Goal: Task Accomplishment & Management: Use online tool/utility

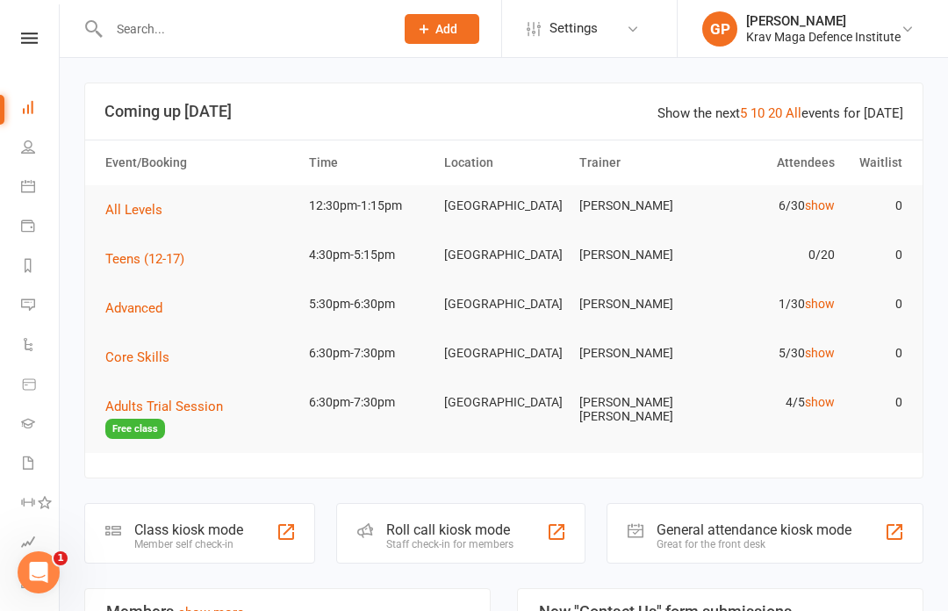
click at [31, 187] on icon at bounding box center [28, 186] width 14 height 14
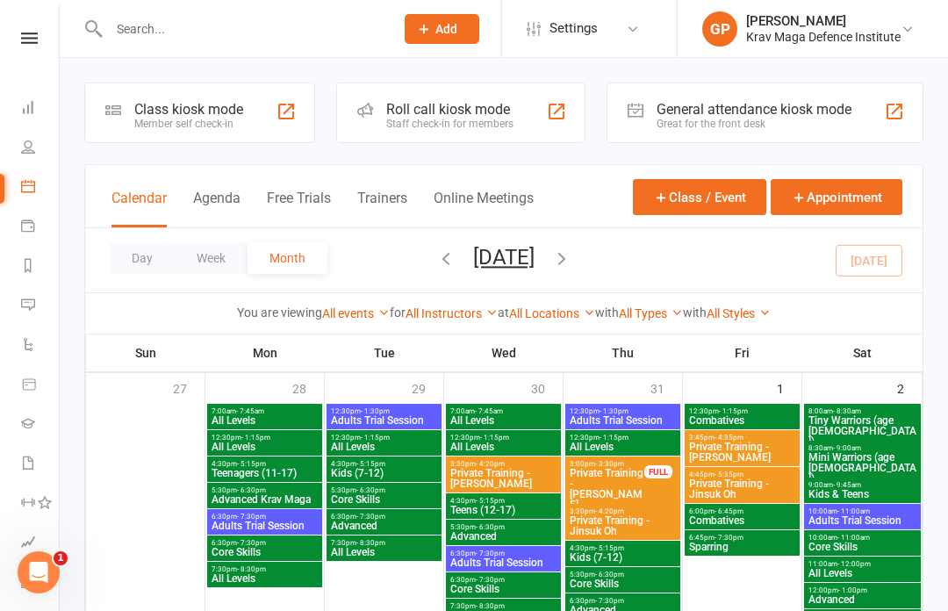
click at [224, 202] on button "Agenda" at bounding box center [216, 209] width 47 height 38
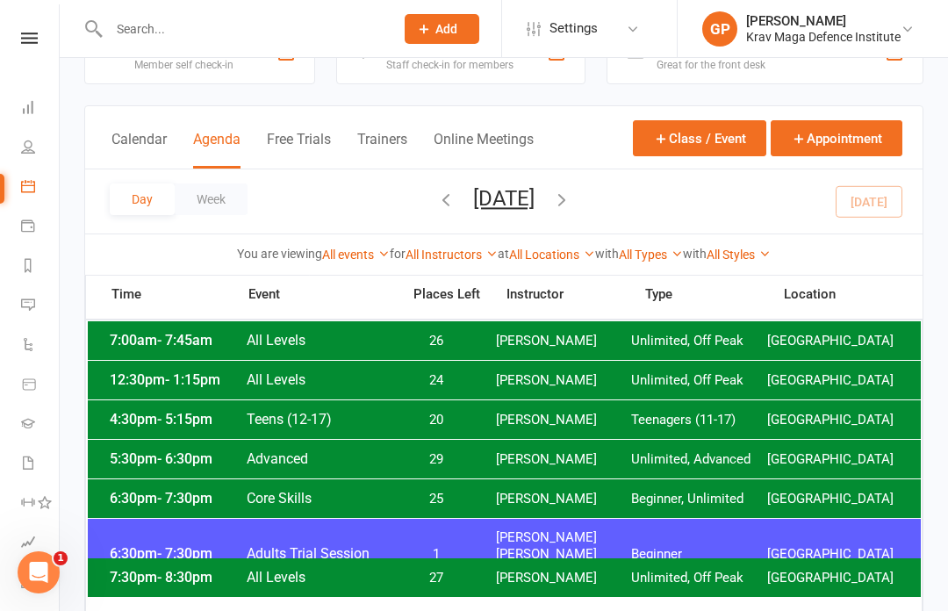
scroll to position [58, 0]
click at [507, 375] on span "[PERSON_NAME]" at bounding box center [564, 381] width 136 height 17
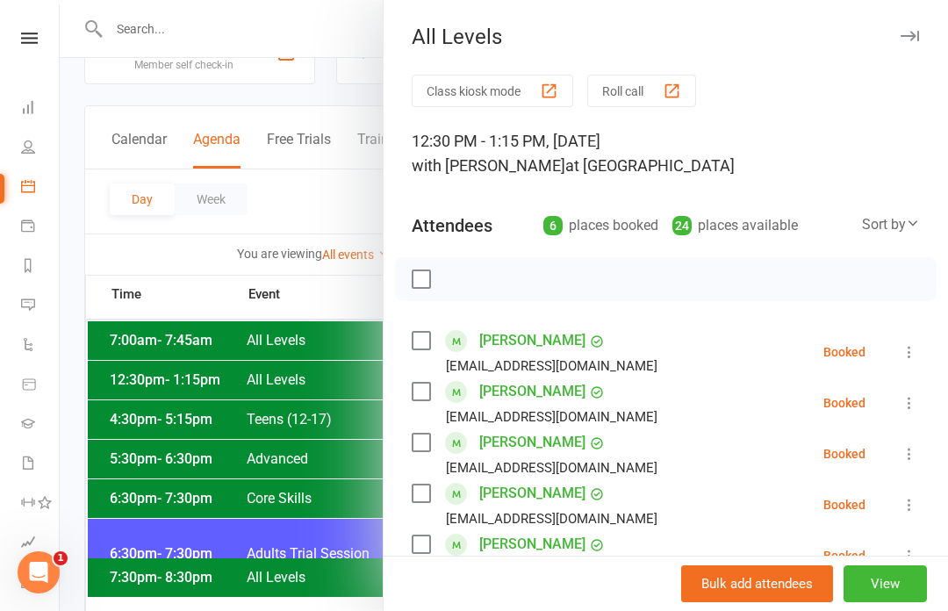
scroll to position [0, 0]
click at [526, 89] on button "Class kiosk mode" at bounding box center [493, 91] width 162 height 32
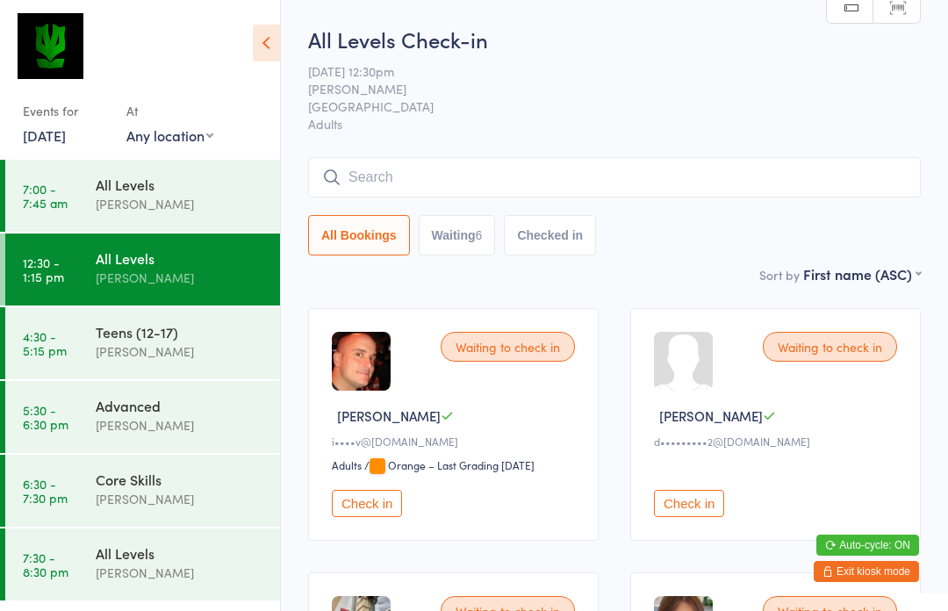
click at [785, 183] on input "search" at bounding box center [614, 177] width 613 height 40
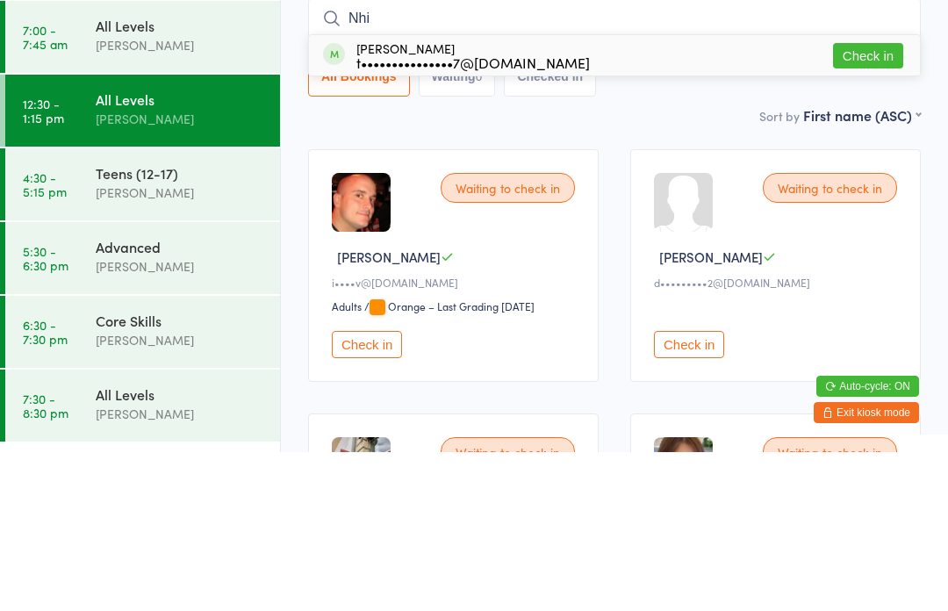
type input "Nhi"
click at [852, 202] on button "Check in" at bounding box center [868, 214] width 70 height 25
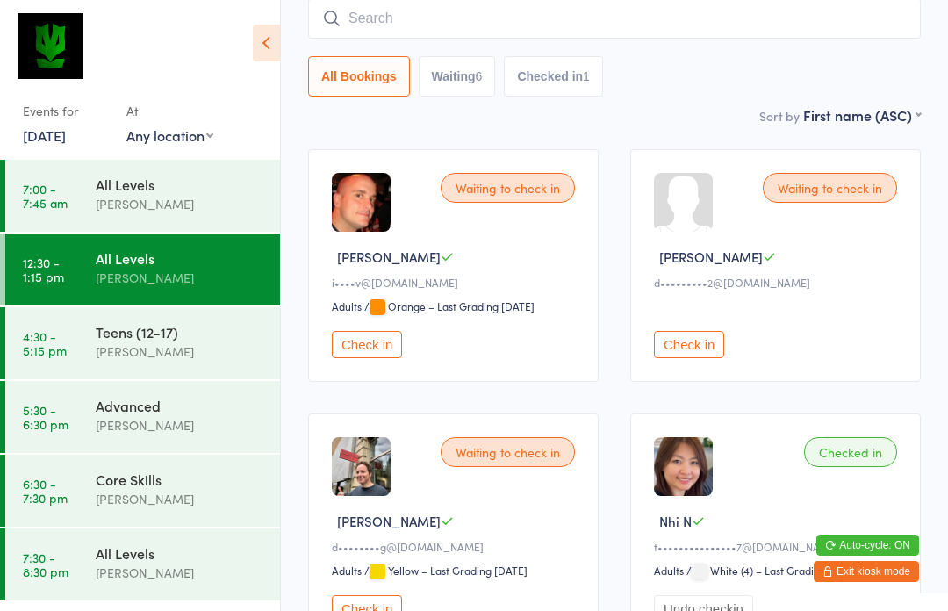
click at [481, 30] on input "search" at bounding box center [614, 18] width 613 height 40
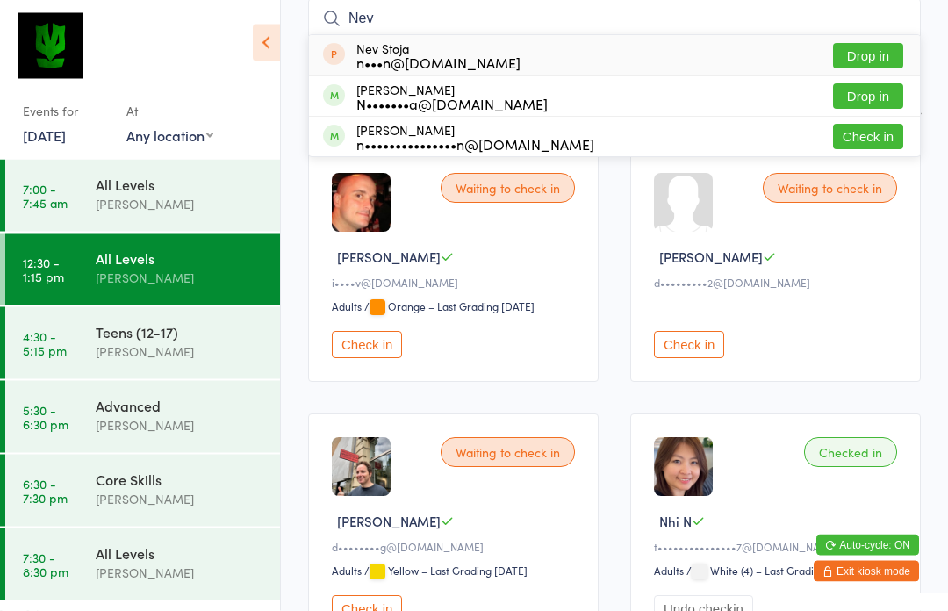
type input "Nev"
click at [460, 104] on div "N•••••••a@gmail.com" at bounding box center [451, 104] width 191 height 14
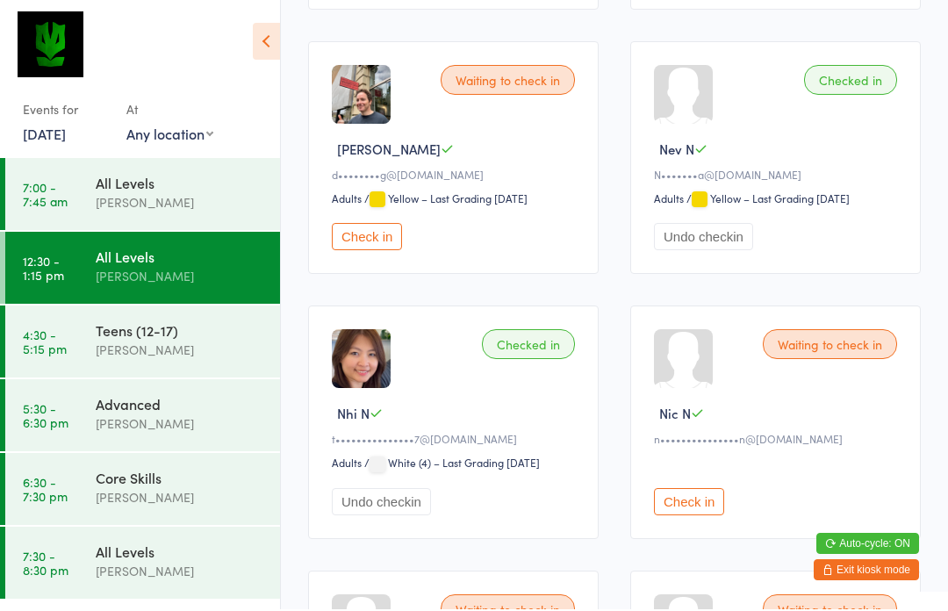
scroll to position [522, 0]
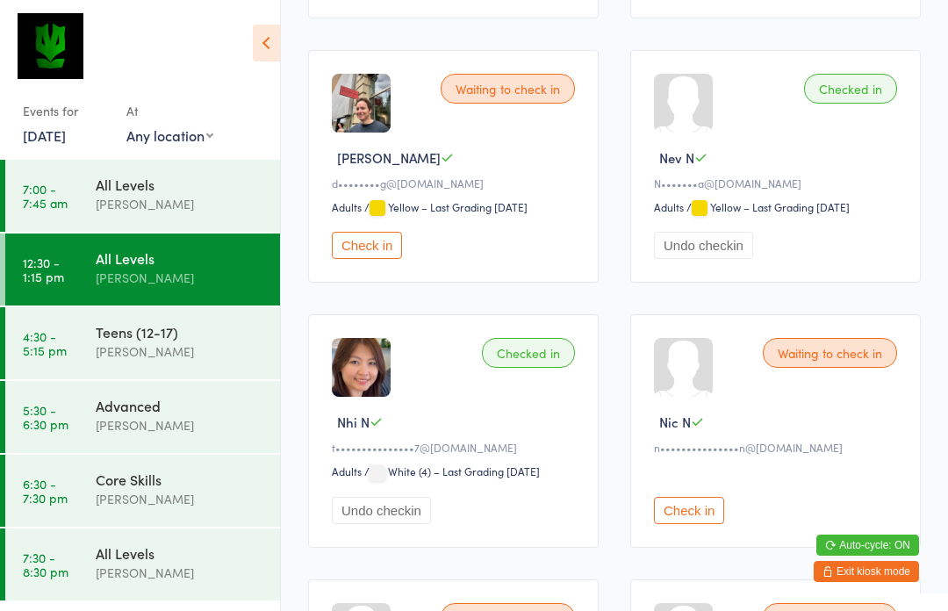
click at [387, 259] on button "Check in" at bounding box center [367, 245] width 70 height 27
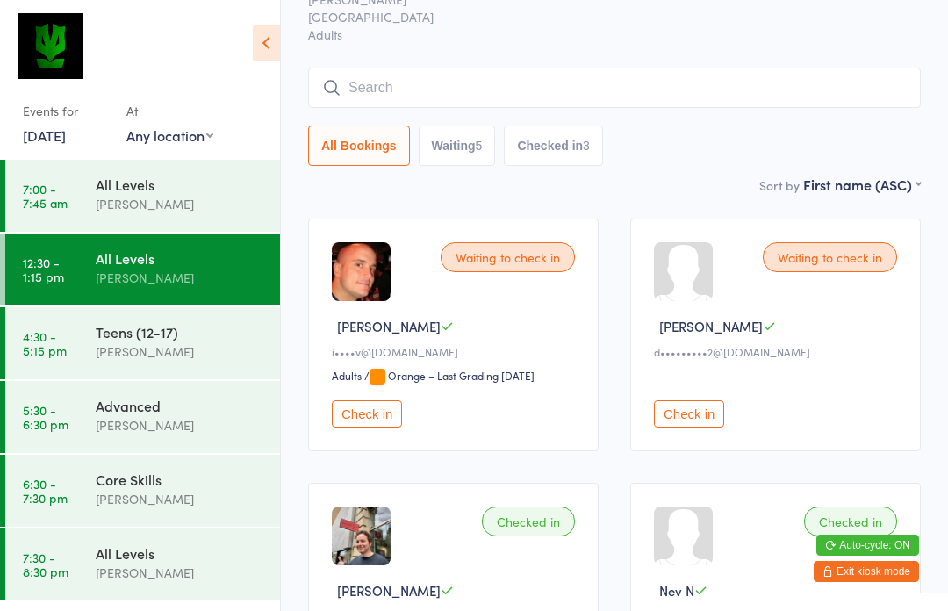
scroll to position [0, 0]
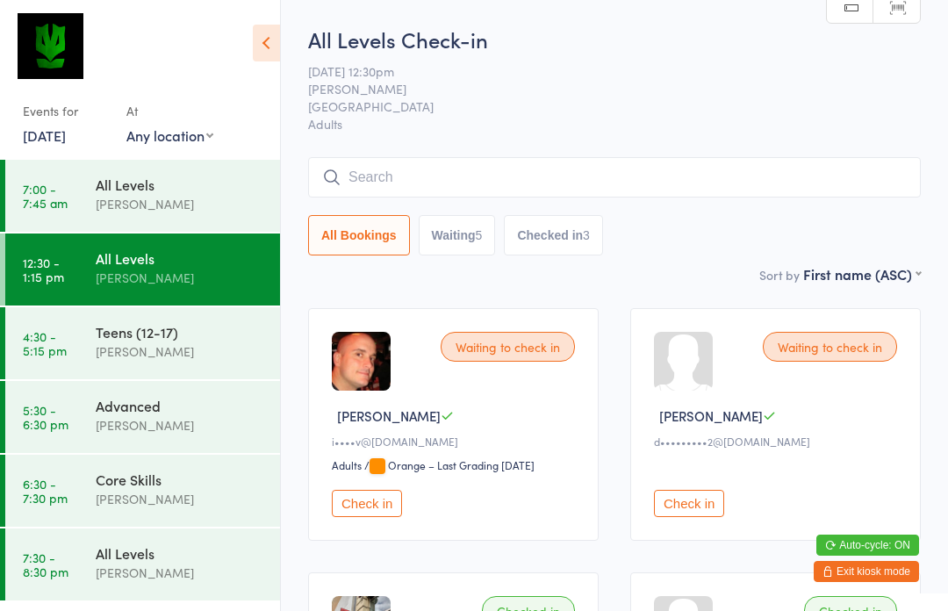
click at [390, 177] on input "search" at bounding box center [614, 177] width 613 height 40
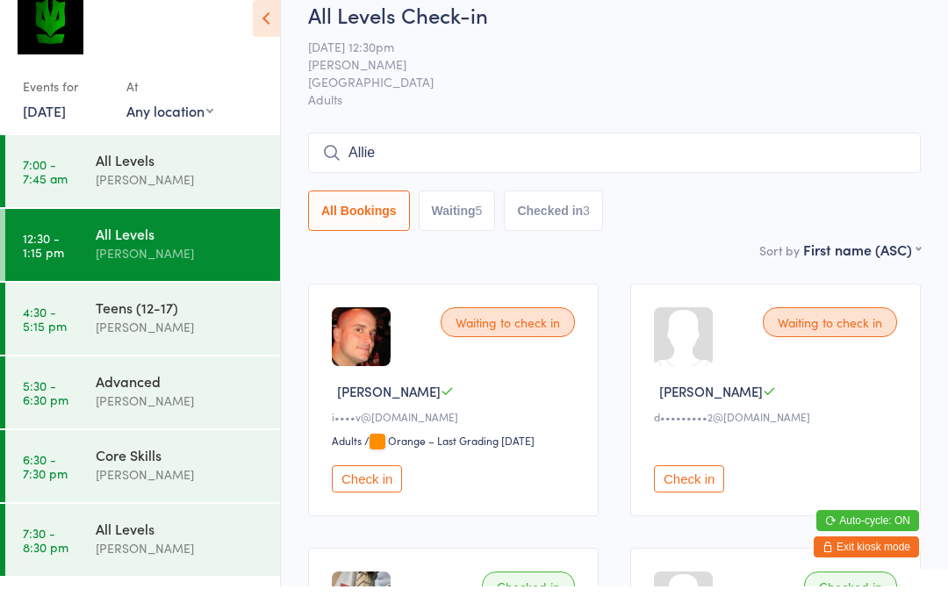
click at [404, 157] on input "Allie" at bounding box center [614, 177] width 613 height 40
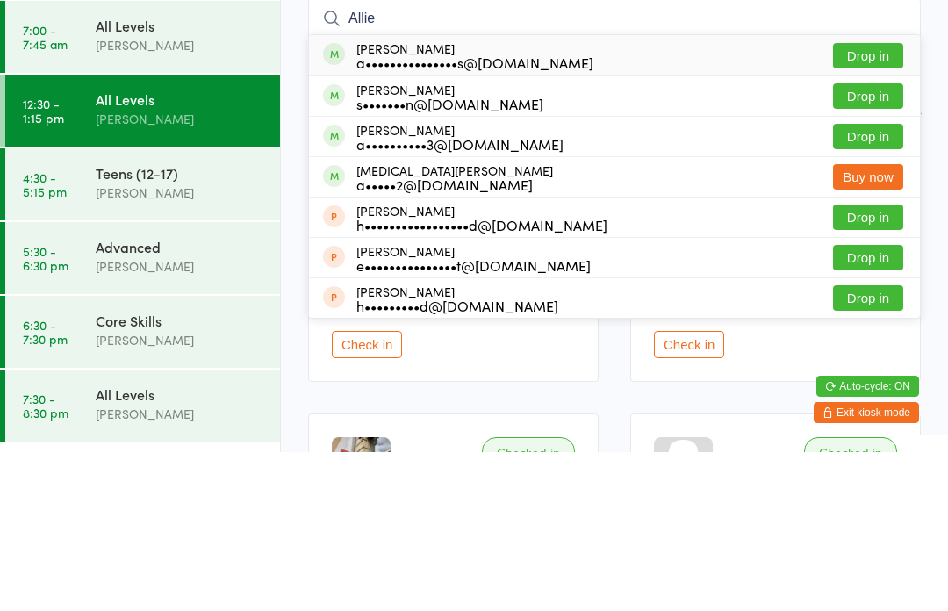
type input "Allie"
click at [851, 202] on button "Drop in" at bounding box center [868, 214] width 70 height 25
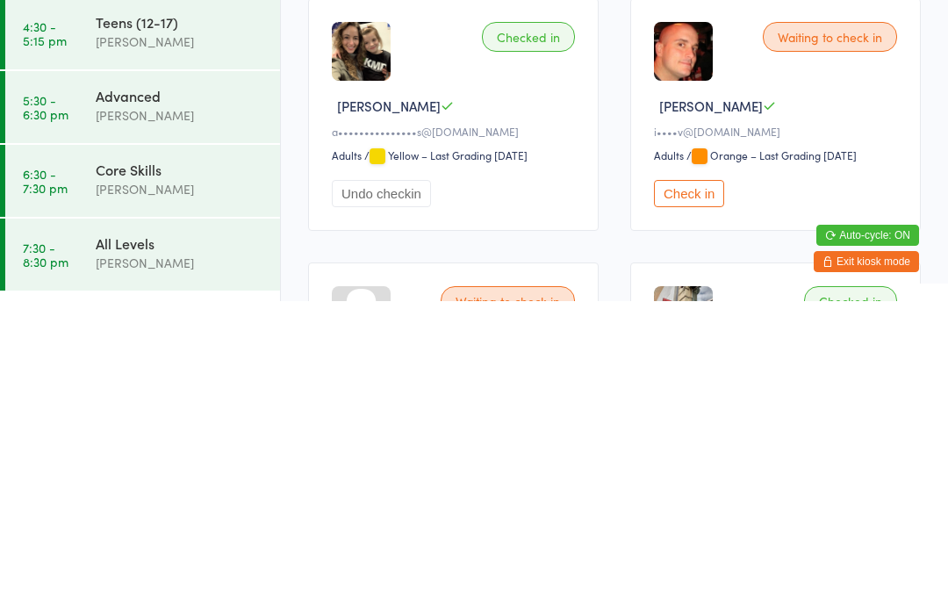
click at [685, 490] on button "Check in" at bounding box center [689, 503] width 70 height 27
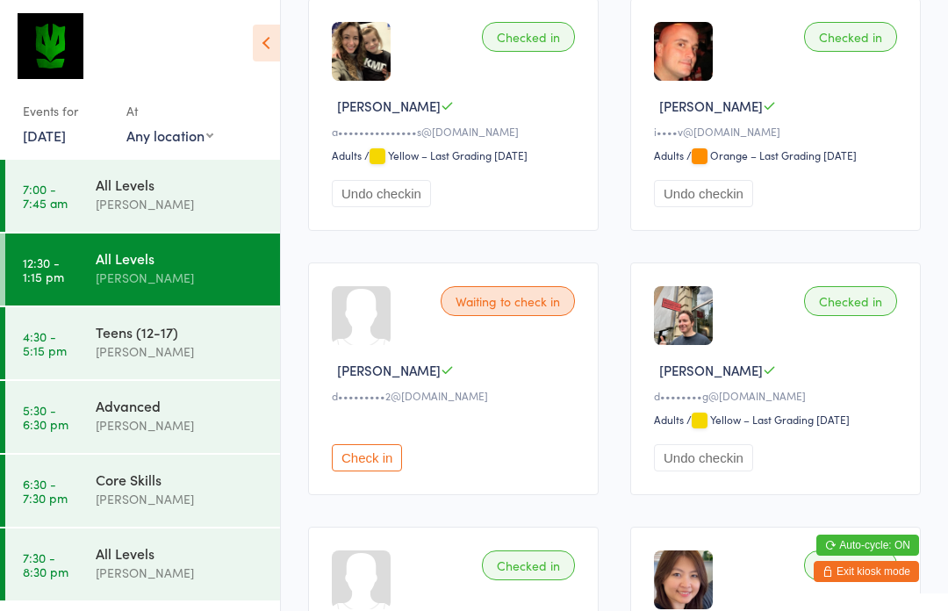
click at [190, 287] on div "[PERSON_NAME]" at bounding box center [180, 278] width 169 height 20
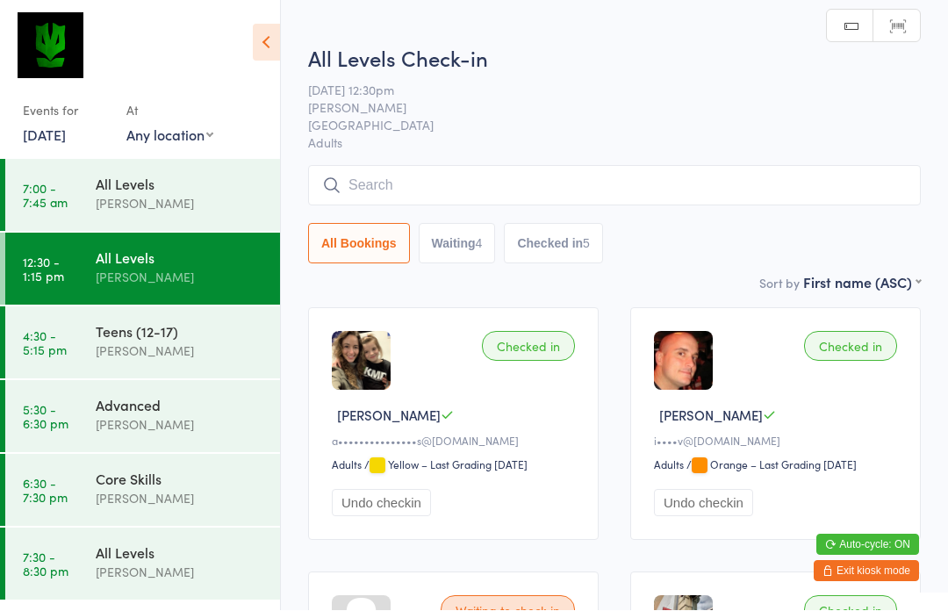
scroll to position [1, 0]
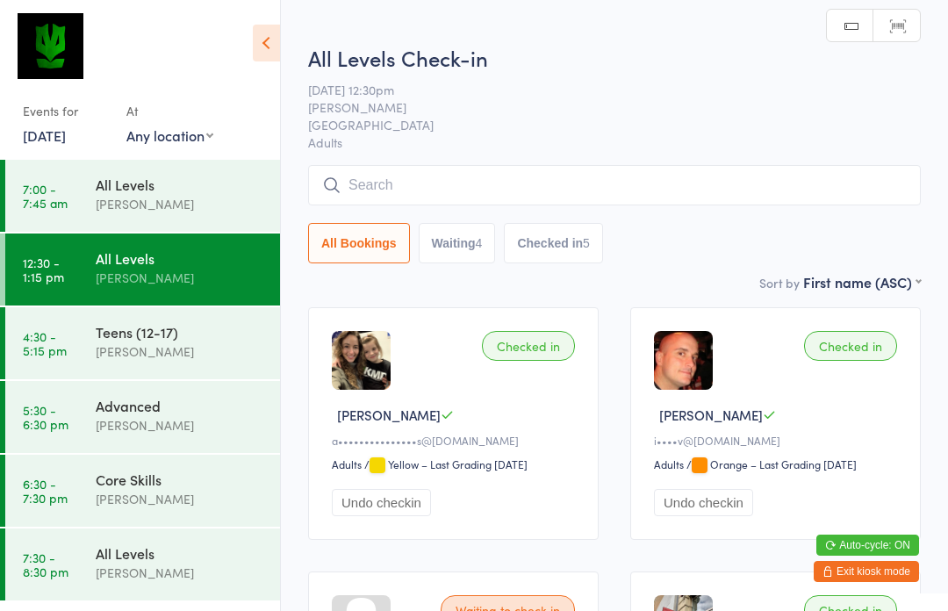
click at [379, 199] on input "search" at bounding box center [614, 185] width 613 height 40
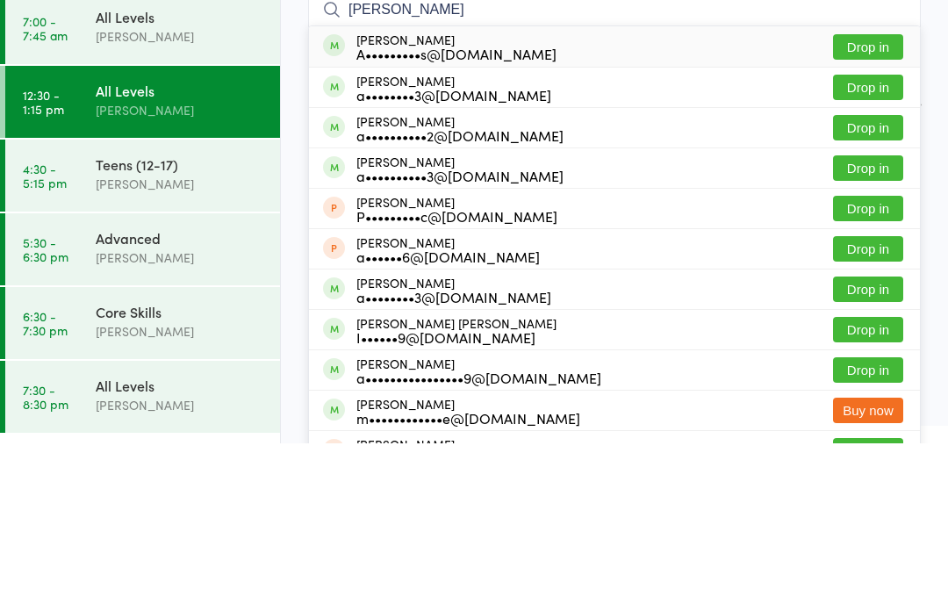
type input "Alex timp"
click at [875, 202] on button "Drop in" at bounding box center [868, 214] width 70 height 25
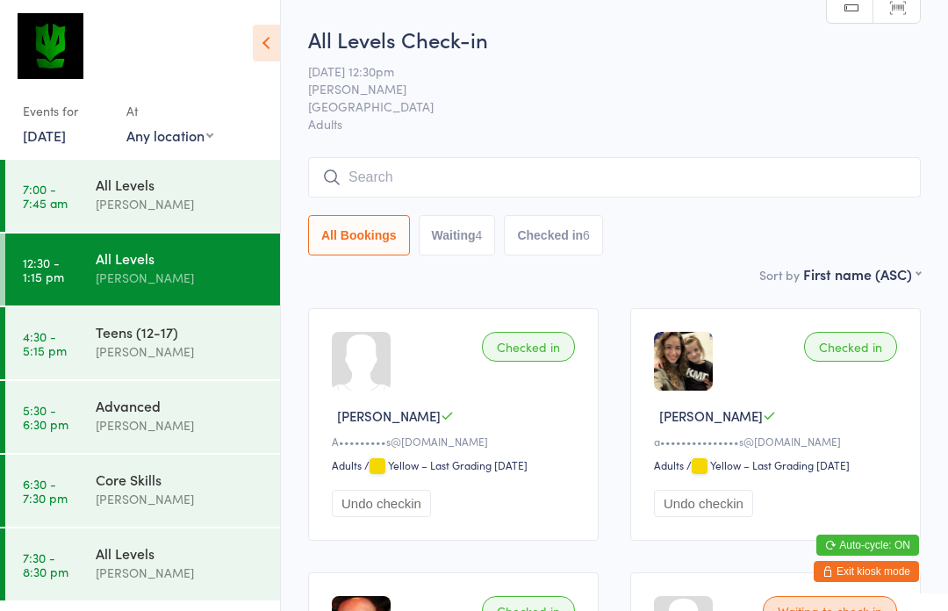
click at [576, 170] on input "search" at bounding box center [614, 177] width 613 height 40
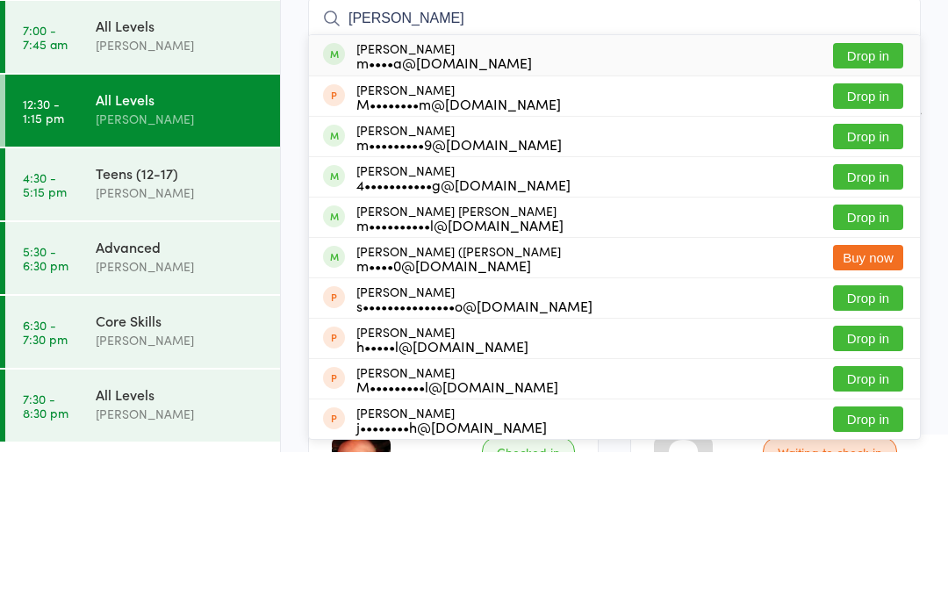
type input "Michael"
click at [869, 323] on button "Drop in" at bounding box center [868, 335] width 70 height 25
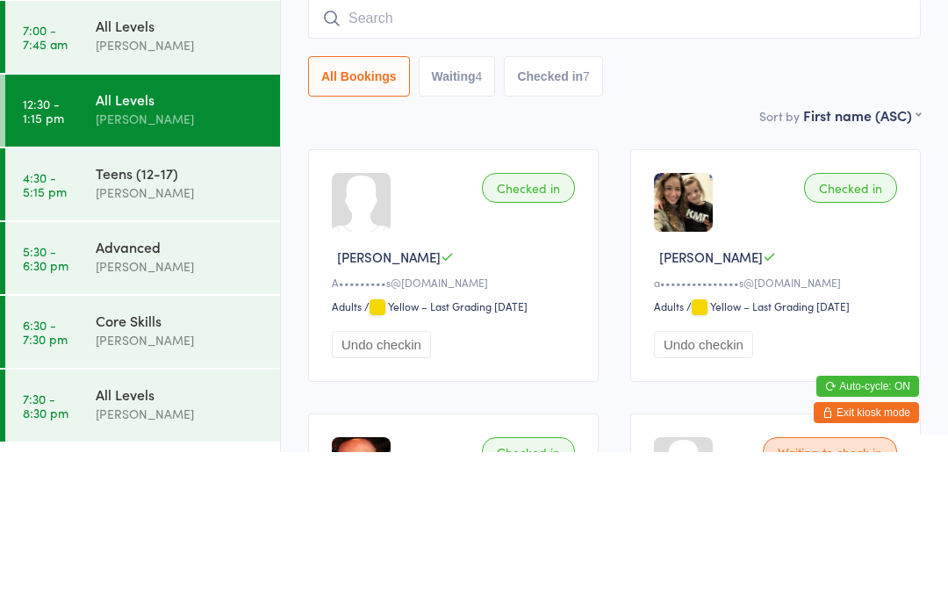
click at [812, 264] on select "First name (ASC) First name (DESC) Last name (ASC) Last name (DESC) Check in ti…" at bounding box center [862, 271] width 118 height 15
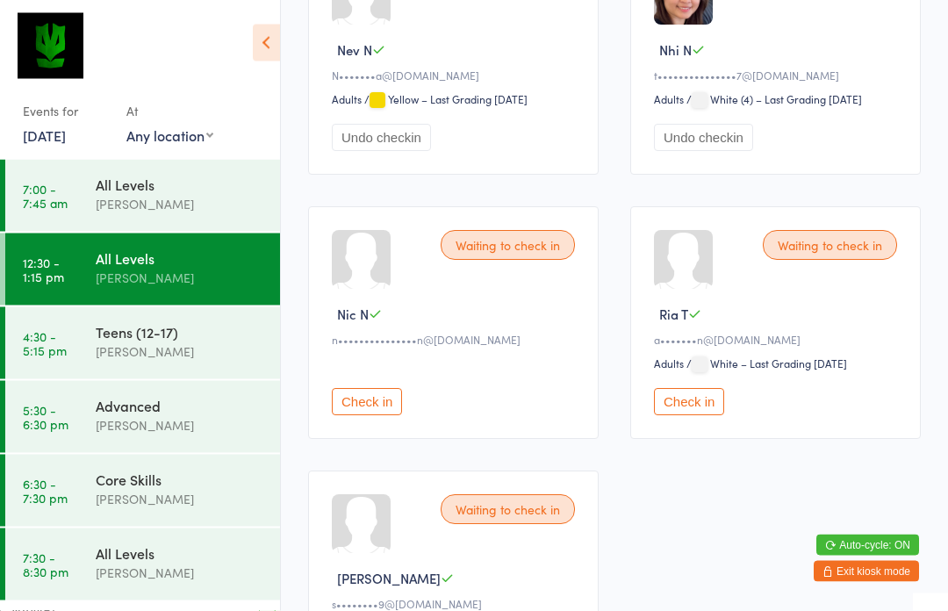
scroll to position [1356, 0]
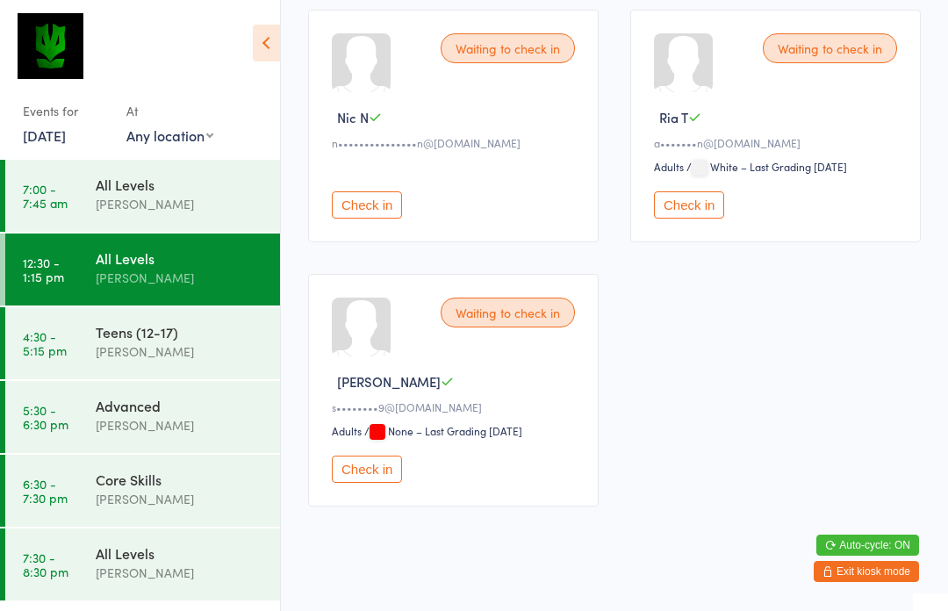
click at [715, 219] on button "Check in" at bounding box center [689, 204] width 70 height 27
click at [376, 483] on button "Check in" at bounding box center [367, 469] width 70 height 27
